Goal: Task Accomplishment & Management: Manage account settings

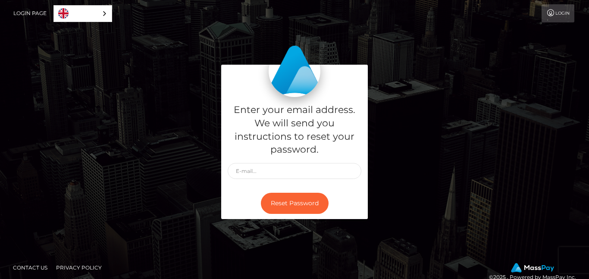
type input "[EMAIL_ADDRESS][DOMAIN_NAME]"
click at [311, 203] on button "Reset Password" at bounding box center [295, 203] width 68 height 21
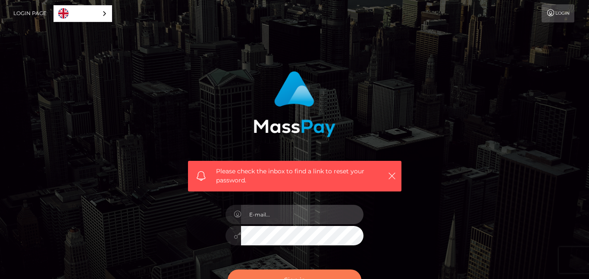
type input "[EMAIL_ADDRESS][DOMAIN_NAME]"
click at [317, 273] on button "Sign in" at bounding box center [295, 279] width 134 height 21
